Goal: Task Accomplishment & Management: Manage account settings

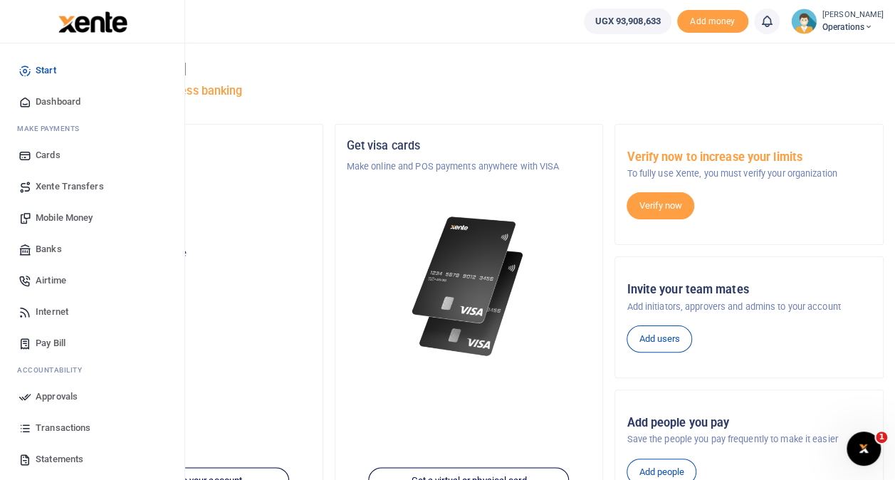
click at [65, 424] on span "Transactions" at bounding box center [63, 428] width 55 height 14
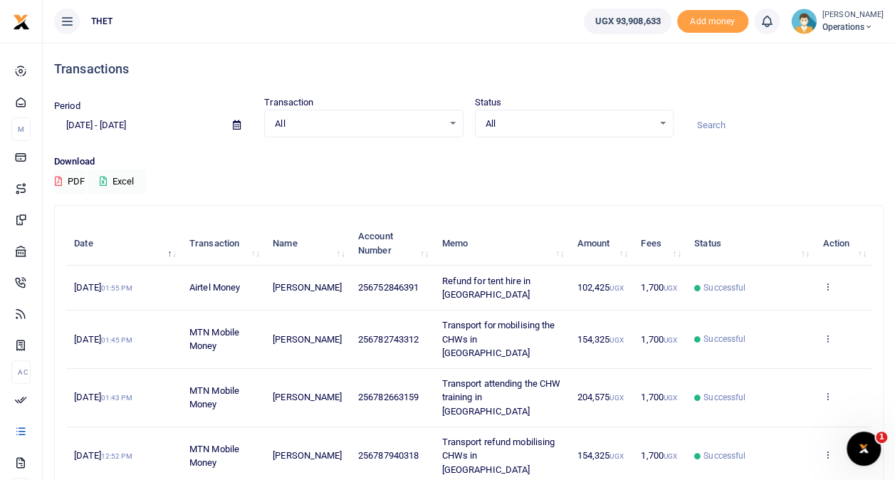
click at [822, 17] on small "[PERSON_NAME]" at bounding box center [852, 15] width 61 height 12
click at [811, 107] on link "Logout" at bounding box center [855, 104] width 113 height 20
